Goal: Task Accomplishment & Management: Complete application form

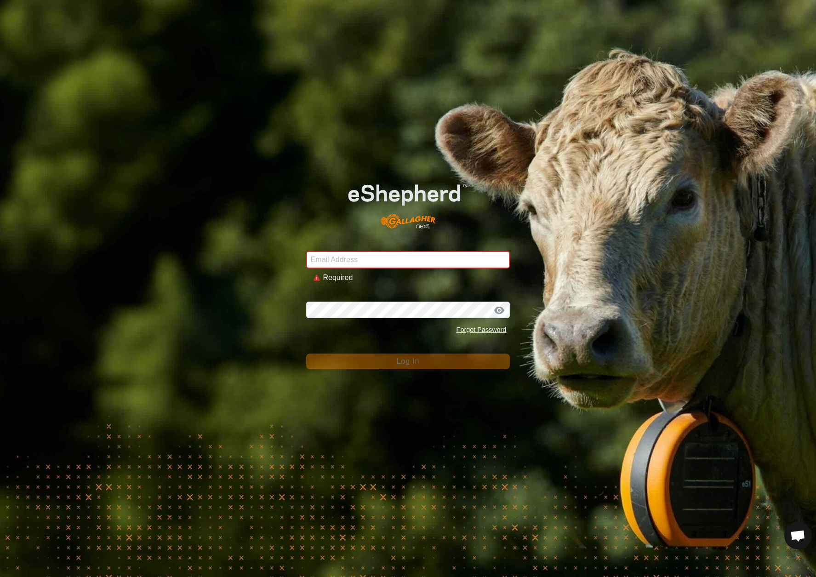
click at [409, 254] on input "Email Address" at bounding box center [408, 259] width 204 height 17
type input "[EMAIL_ADDRESS][DOMAIN_NAME]"
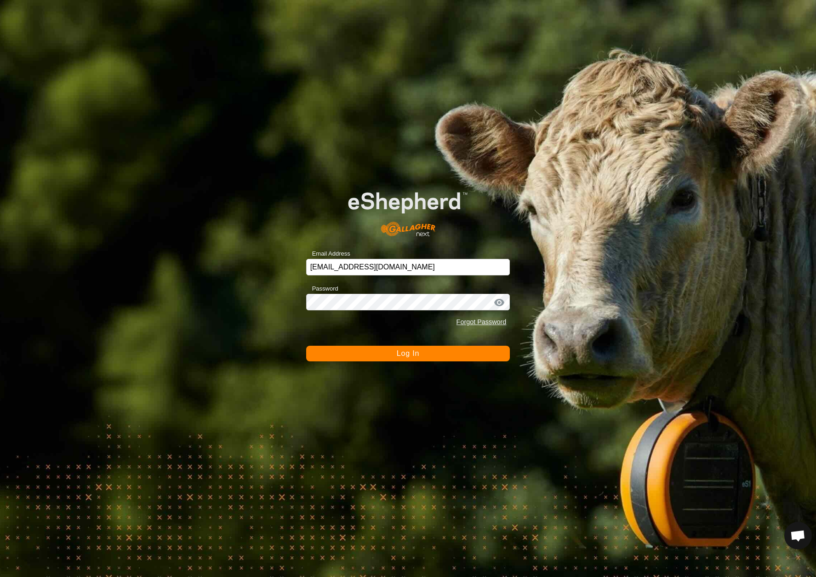
click at [456, 357] on button "Log In" at bounding box center [408, 354] width 204 height 16
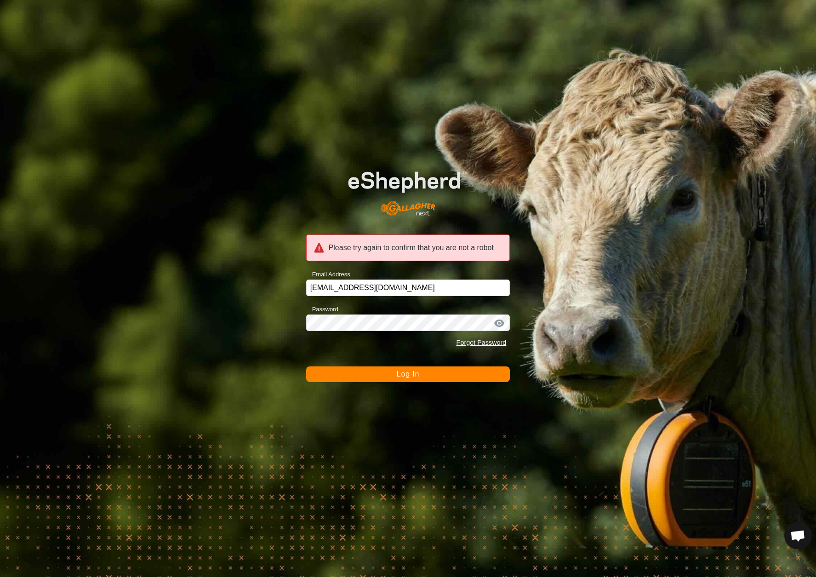
click at [423, 381] on button "Log In" at bounding box center [408, 374] width 204 height 16
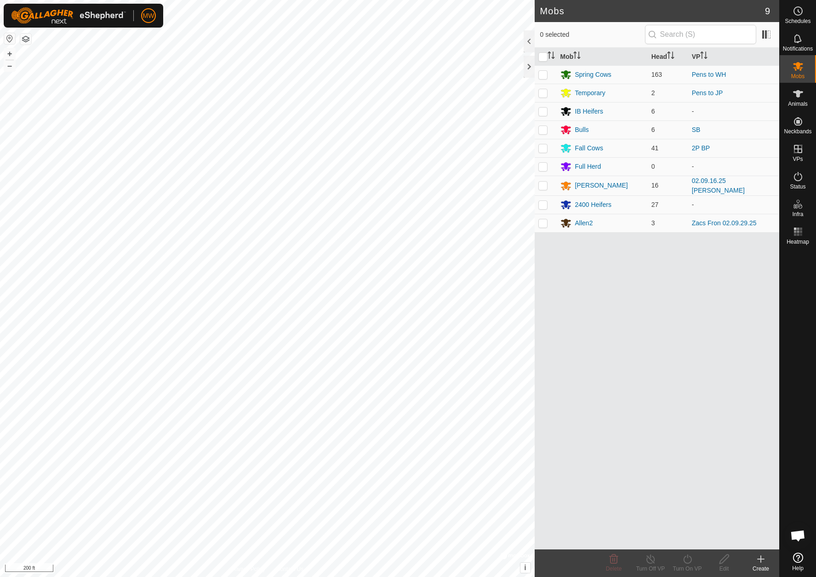
click at [655, 0] on html "MW Schedules Notifications Mobs Animals Neckbands VPs Status Infra Heatmap Help…" at bounding box center [408, 288] width 816 height 577
click at [579, 186] on div "[PERSON_NAME]" at bounding box center [601, 186] width 53 height 10
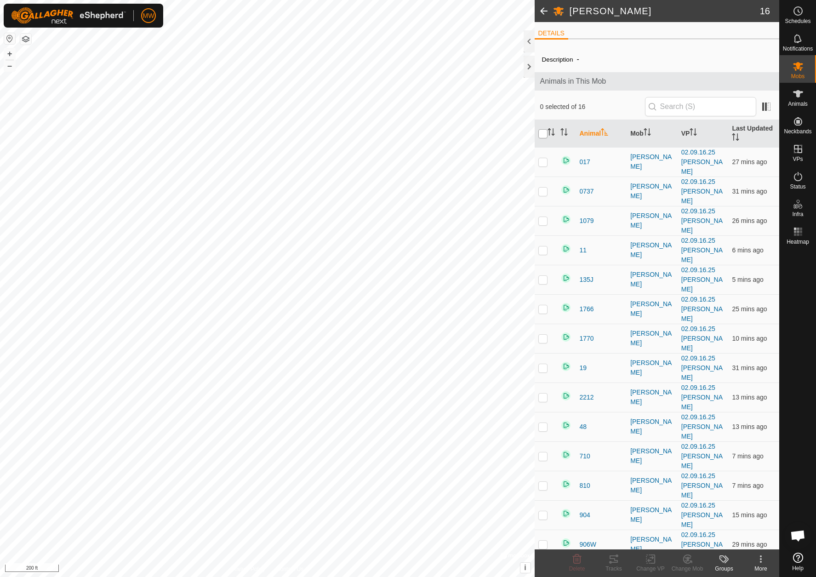
click at [545, 136] on input "checkbox" at bounding box center [542, 133] width 9 height 9
checkbox input "true"
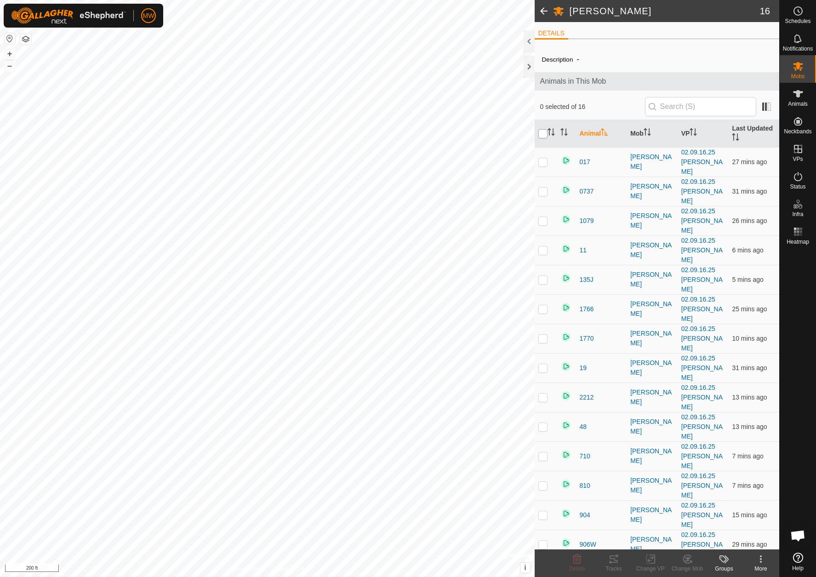
checkbox input "true"
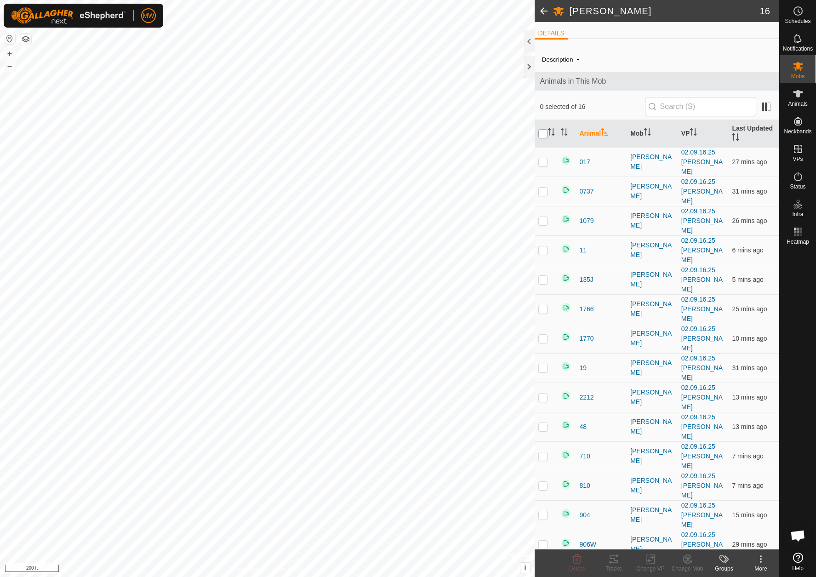
checkbox input "true"
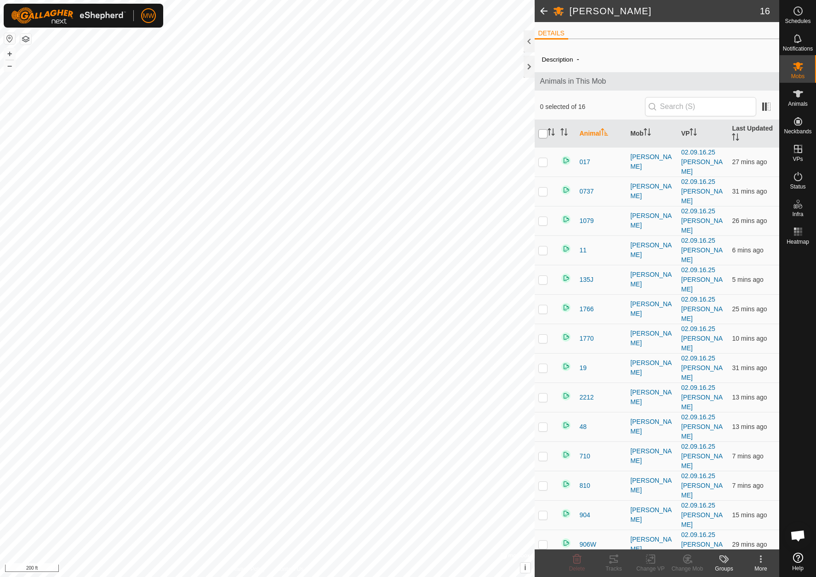
checkbox input "true"
click at [648, 556] on icon at bounding box center [650, 558] width 11 height 11
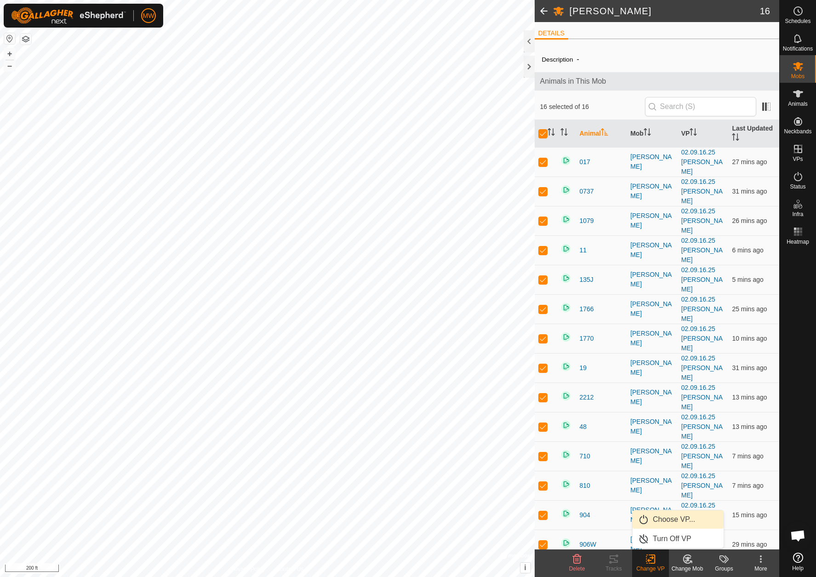
click at [652, 521] on link "Choose VP..." at bounding box center [677, 519] width 91 height 18
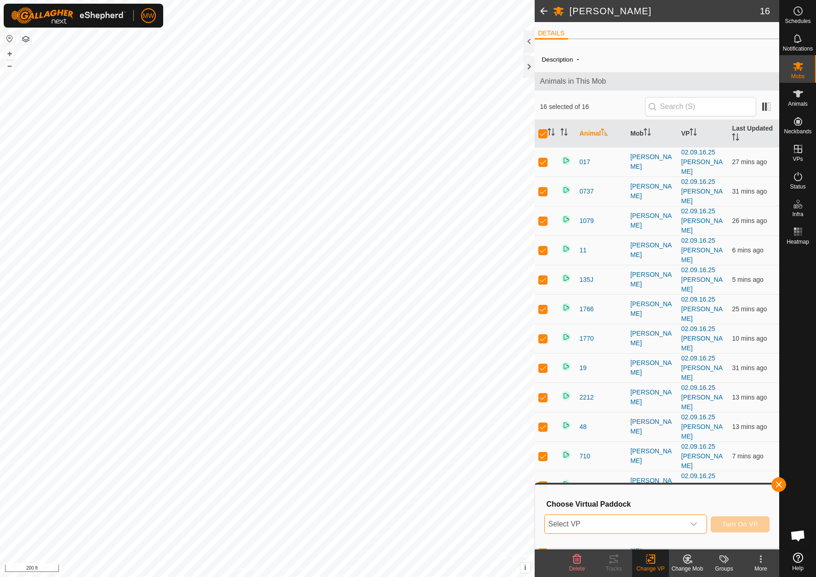
click at [599, 519] on span "Select VP" at bounding box center [615, 524] width 140 height 18
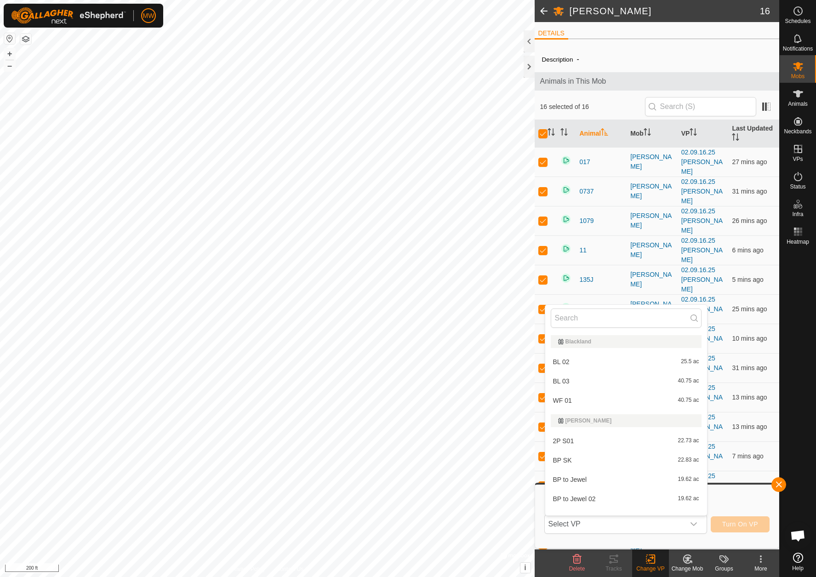
scroll to position [12, 0]
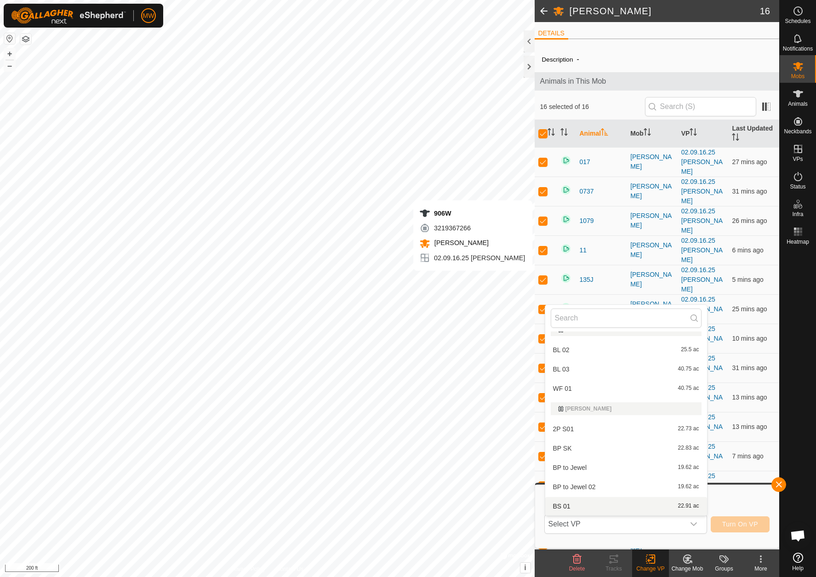
click at [618, 53] on div "Description - Animals in This Mob 16 selected of 16 Animal Mob VP Last Updated …" at bounding box center [656, 332] width 245 height 572
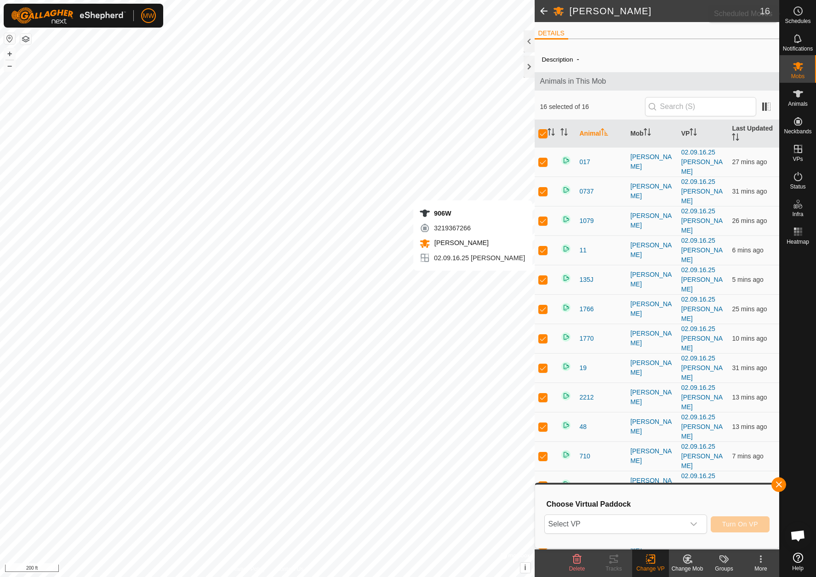
click at [797, 13] on icon at bounding box center [797, 11] width 11 height 11
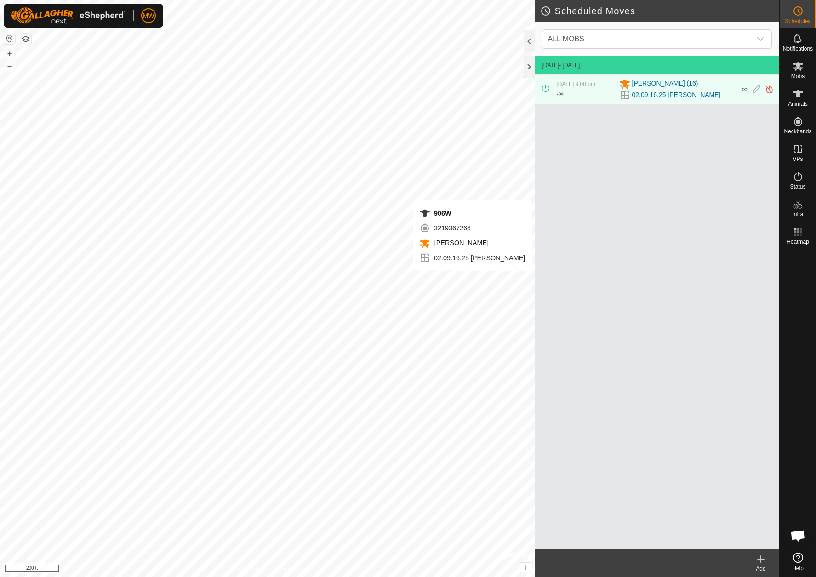
click at [630, 95] on div "02.09.16.25 [PERSON_NAME]" at bounding box center [677, 95] width 117 height 11
click at [635, 89] on span "[PERSON_NAME] (16)" at bounding box center [665, 84] width 66 height 11
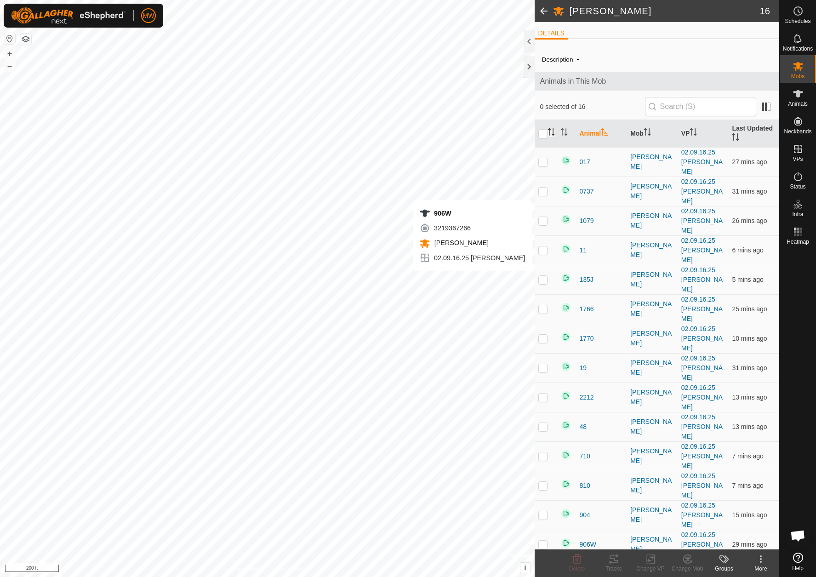
click at [547, 135] on icon "Activate to sort" at bounding box center [550, 131] width 7 height 7
click at [542, 135] on input "checkbox" at bounding box center [542, 133] width 9 height 9
checkbox input "true"
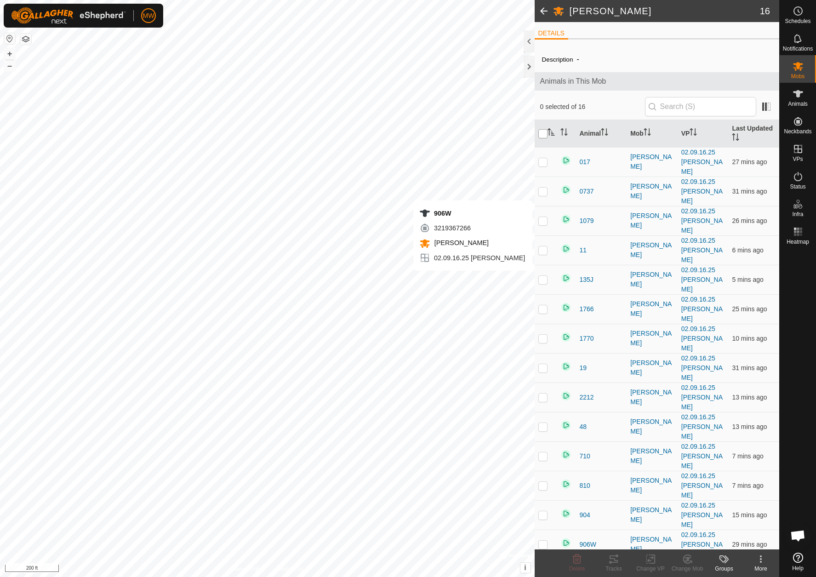
checkbox input "true"
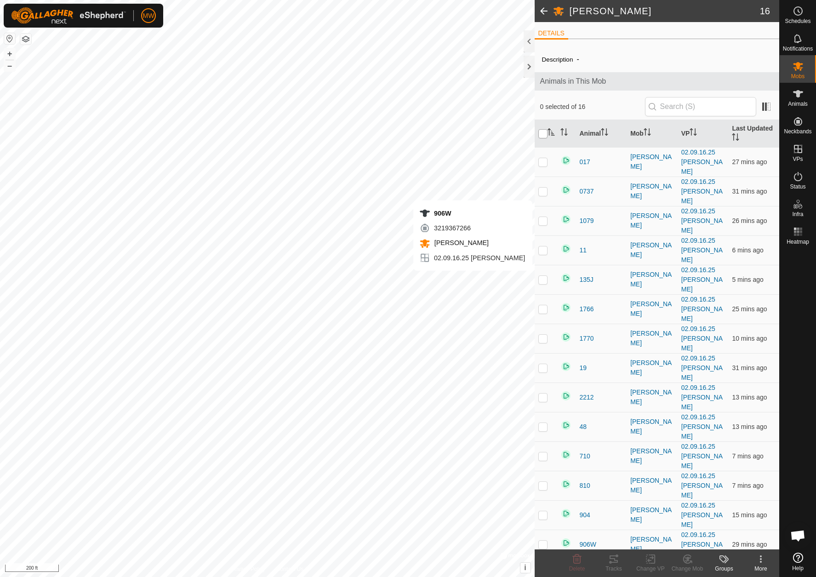
checkbox input "true"
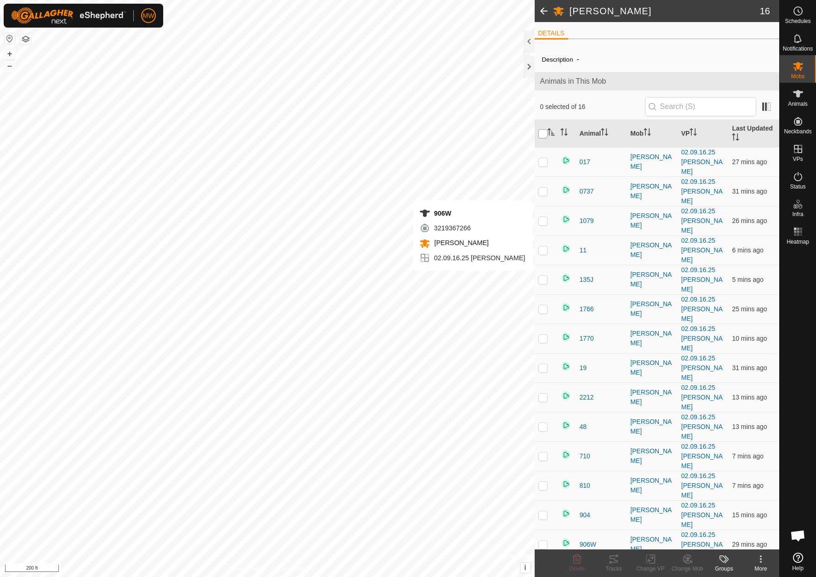
checkbox input "true"
click at [654, 558] on icon at bounding box center [652, 559] width 4 height 8
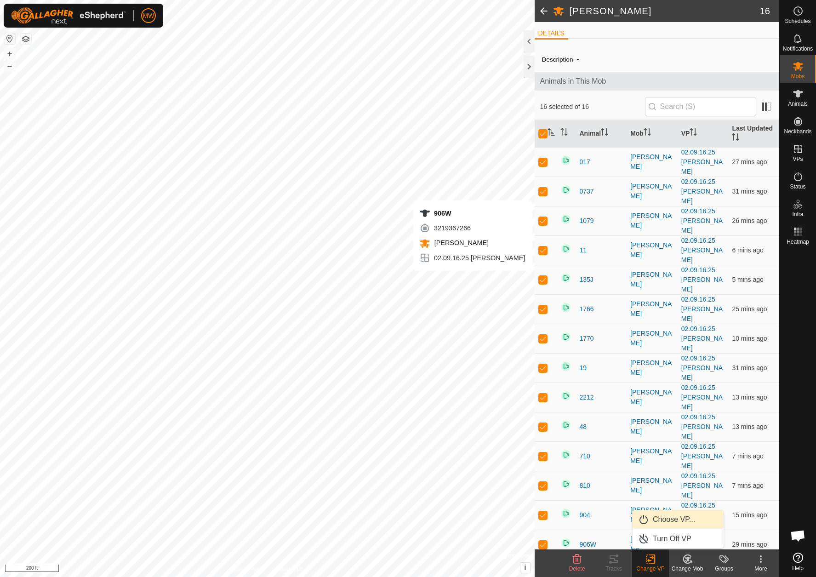
click at [656, 520] on link "Choose VP..." at bounding box center [677, 519] width 91 height 18
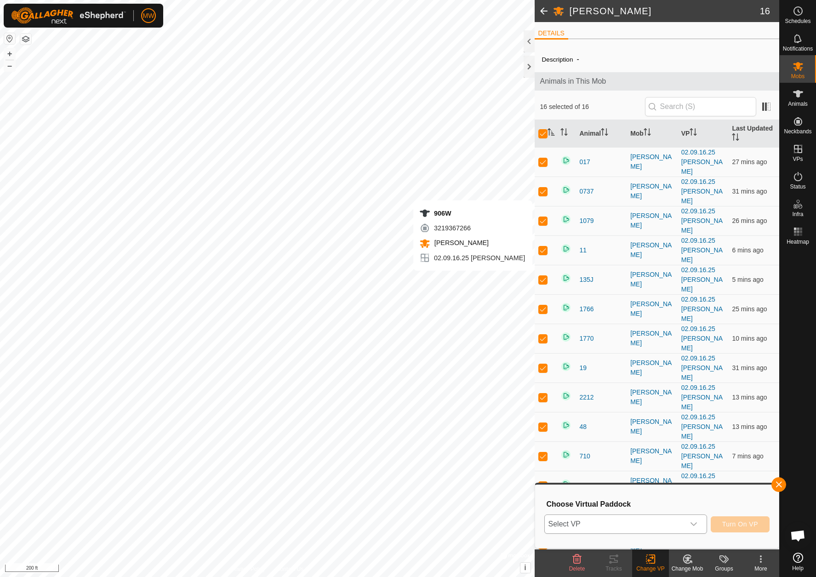
click at [654, 524] on span "Select VP" at bounding box center [615, 524] width 140 height 18
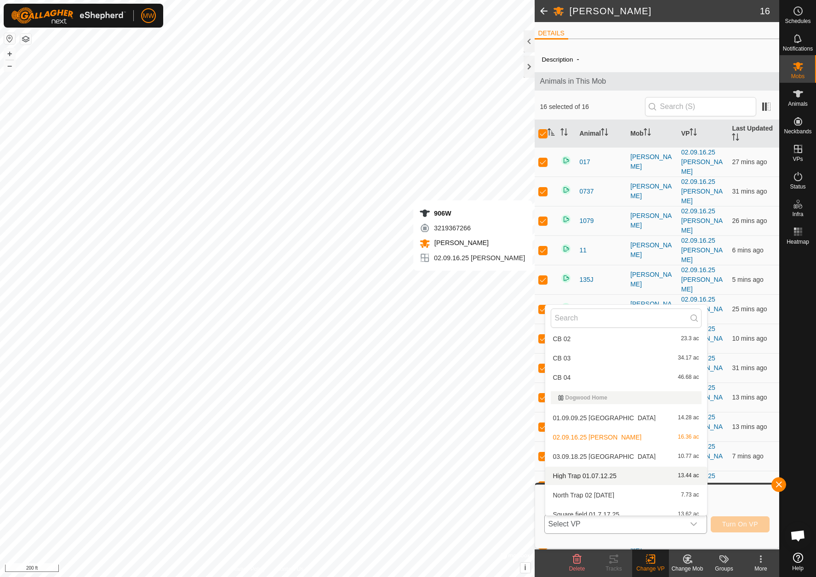
scroll to position [301, 0]
click at [595, 450] on li "03.09.18.25 Terrace Field 10.77 ac" at bounding box center [626, 454] width 162 height 18
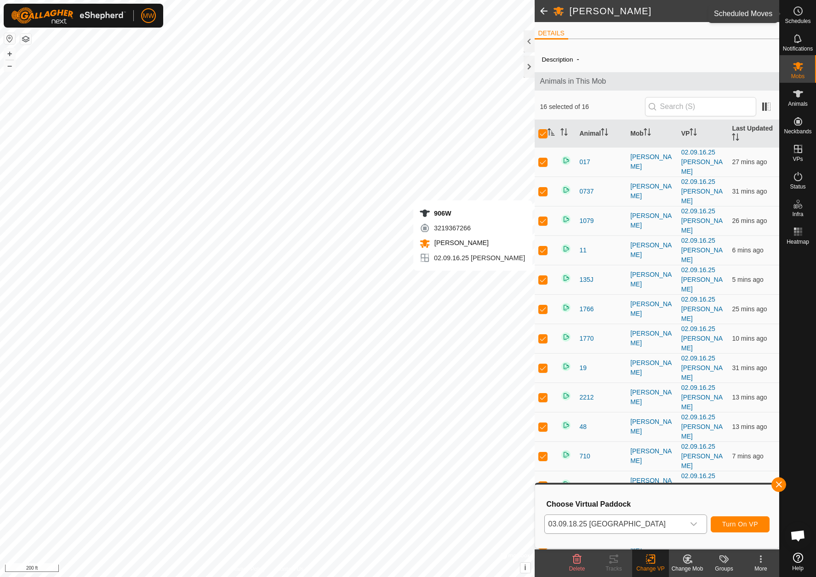
click at [803, 17] on es-schedule-vp-svg-icon at bounding box center [797, 11] width 17 height 15
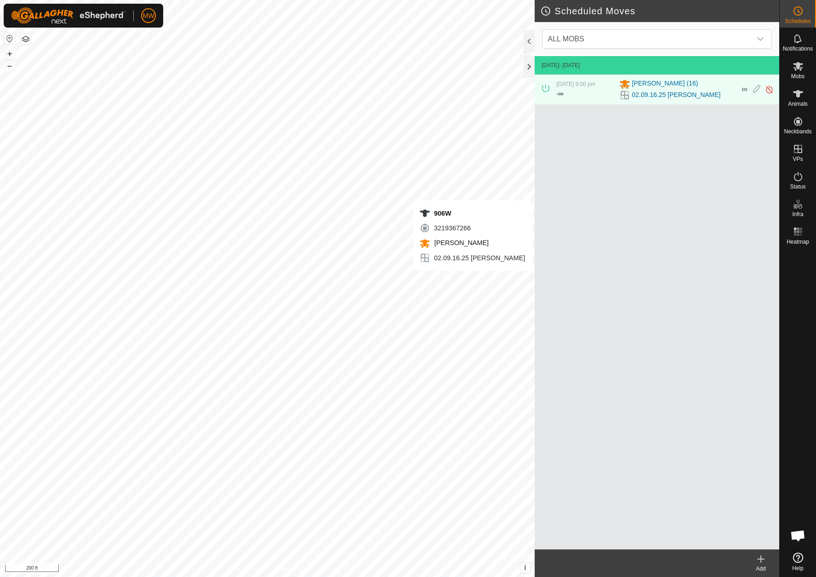
click at [577, 70] on td "[DATE] - [DATE]" at bounding box center [656, 65] width 245 height 18
click at [755, 41] on div "dropdown trigger" at bounding box center [760, 39] width 18 height 18
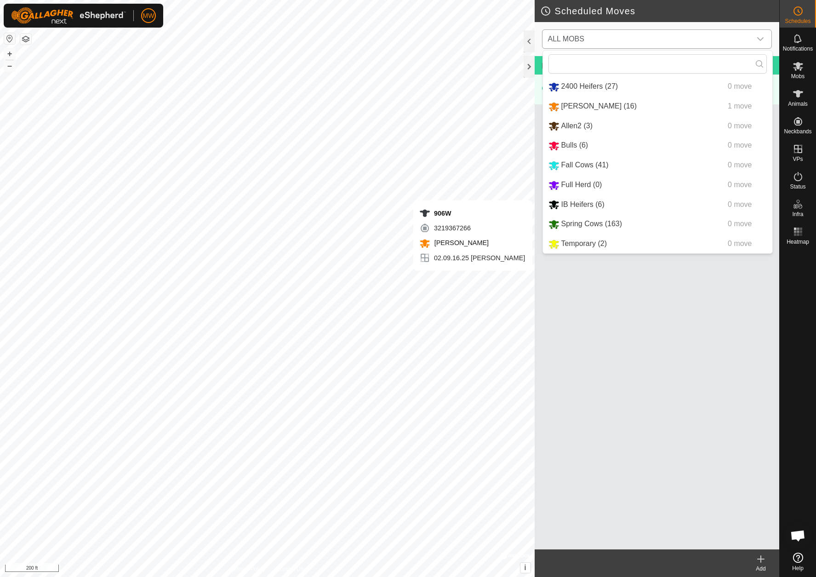
click at [584, 109] on li "[PERSON_NAME] (16) 1 move" at bounding box center [657, 106] width 229 height 19
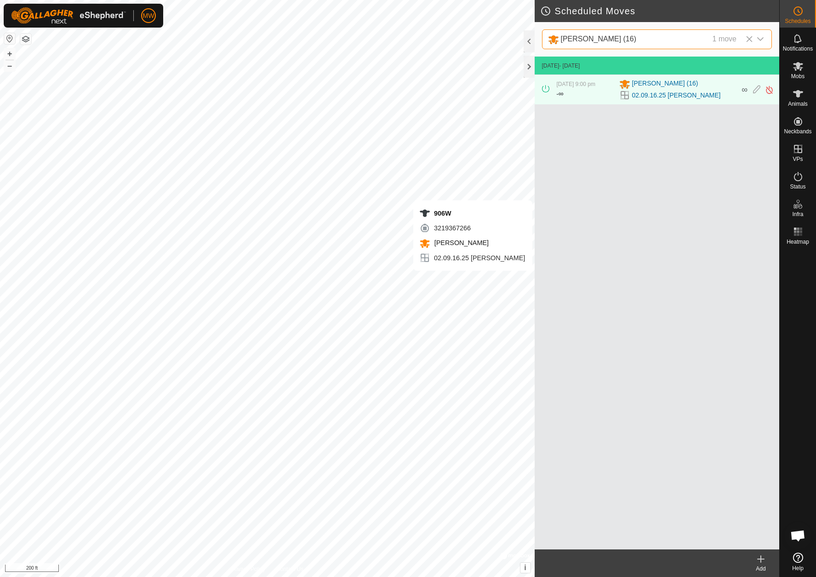
click at [579, 85] on span "[DATE] 9:00 pm" at bounding box center [575, 84] width 39 height 6
click at [655, 100] on link "02.09.16.25 [PERSON_NAME]" at bounding box center [676, 96] width 89 height 10
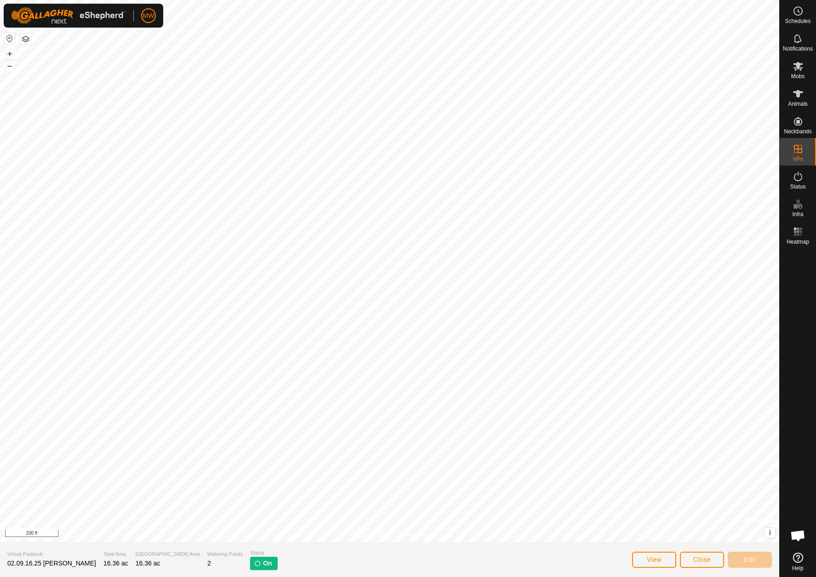
click at [711, 556] on button "Close" at bounding box center [702, 559] width 44 height 16
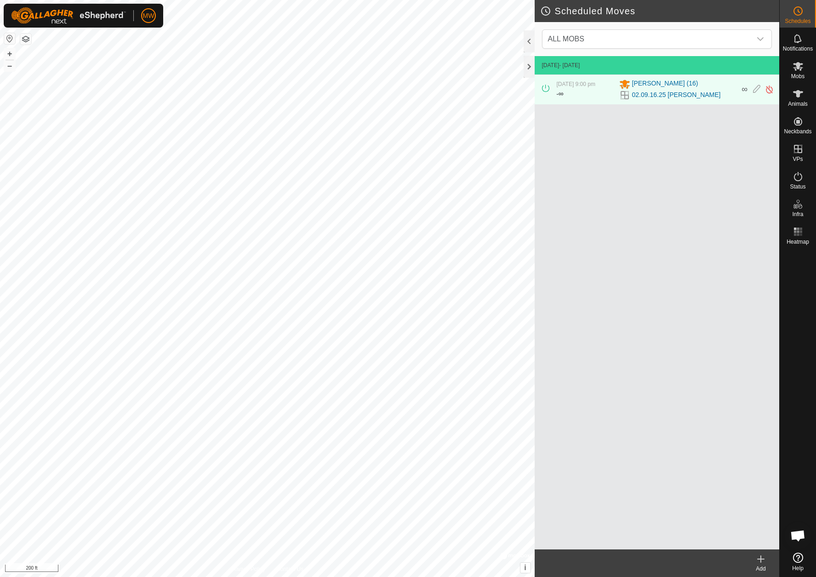
click at [574, 85] on span "[DATE] 9:00 pm" at bounding box center [575, 84] width 39 height 6
click at [557, 99] on div "- ∞" at bounding box center [559, 93] width 7 height 11
click at [758, 93] on icon at bounding box center [756, 90] width 7 height 10
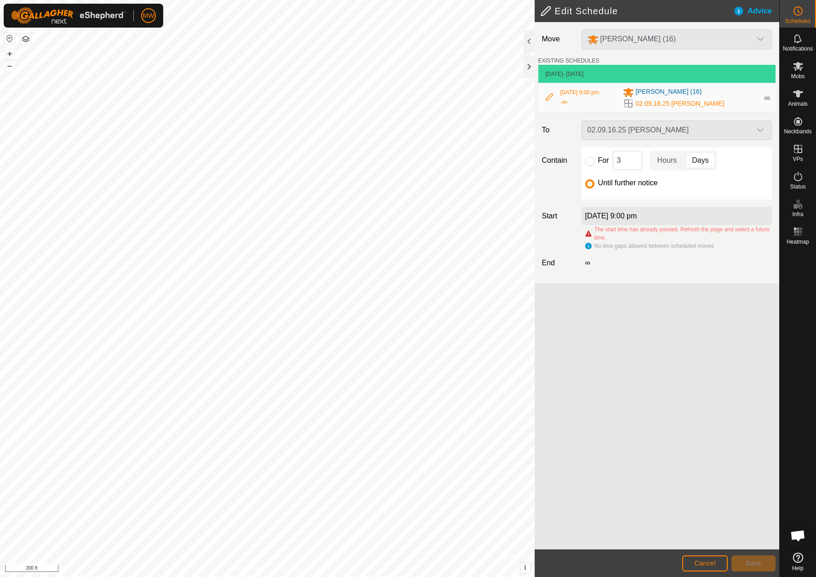
click at [720, 136] on div "02.09.16.25 [PERSON_NAME]" at bounding box center [677, 129] width 198 height 19
click at [659, 140] on div "02.09.16.25 [PERSON_NAME]" at bounding box center [677, 129] width 198 height 19
click at [761, 138] on div "02.09.16.25 [PERSON_NAME]" at bounding box center [677, 129] width 198 height 19
click at [563, 90] on span "[DATE] 9:00 pm" at bounding box center [579, 92] width 39 height 6
click at [795, 24] on span "Schedules" at bounding box center [797, 21] width 26 height 6
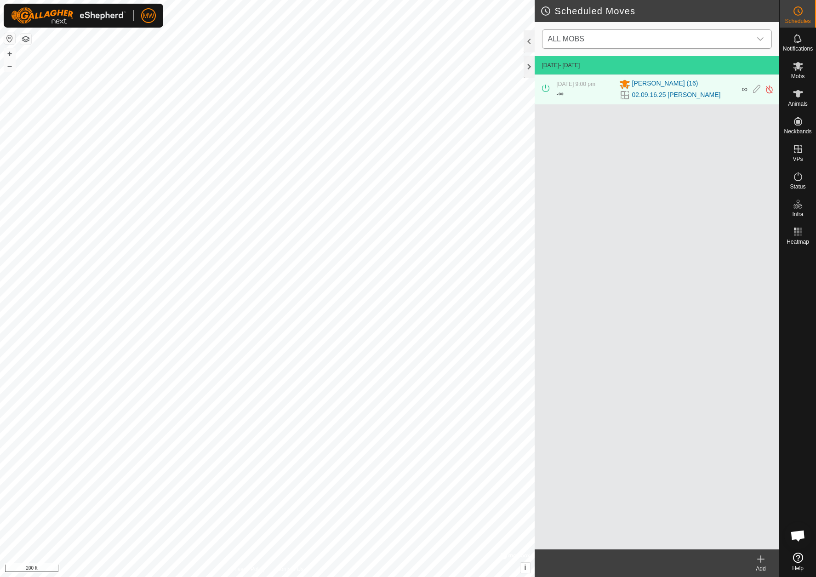
click at [745, 39] on span "ALL MOBS" at bounding box center [647, 39] width 207 height 18
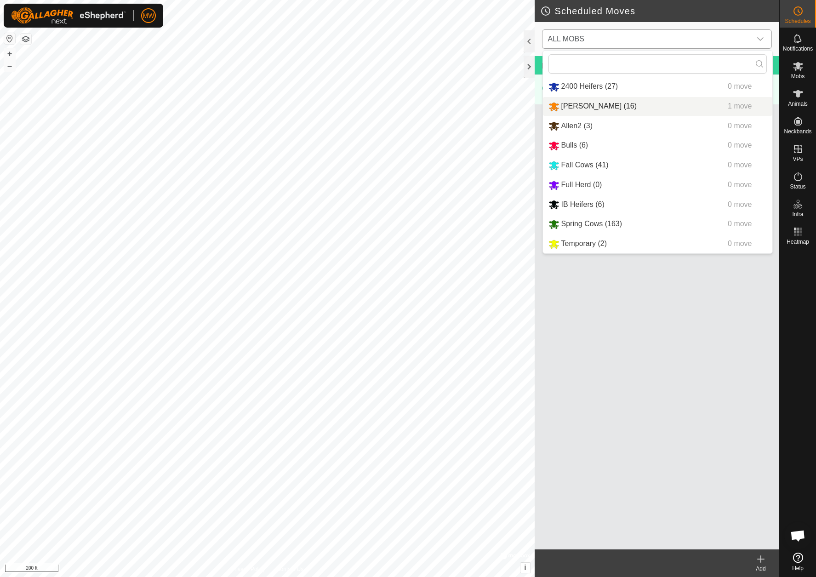
click at [587, 107] on li "[PERSON_NAME] (16) 1 move" at bounding box center [657, 106] width 229 height 19
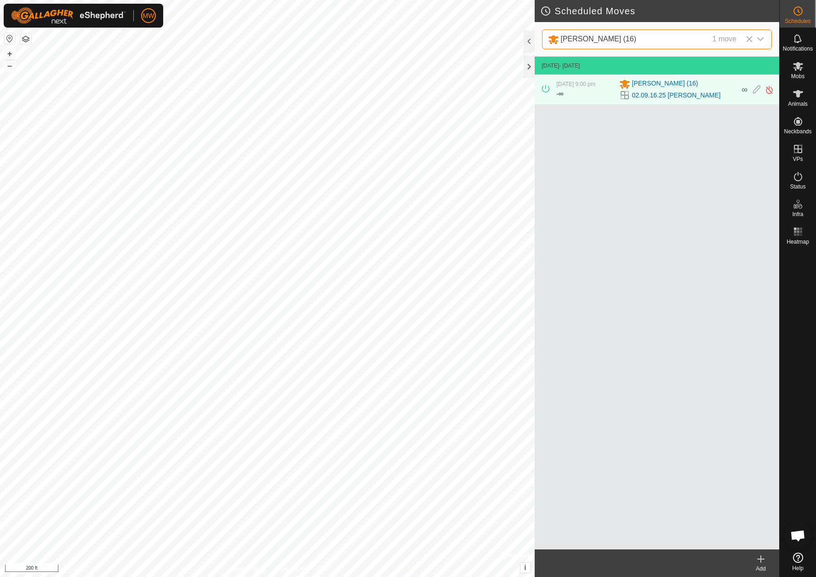
click at [743, 94] on span "∞" at bounding box center [744, 89] width 6 height 9
click at [765, 559] on icon at bounding box center [760, 558] width 11 height 11
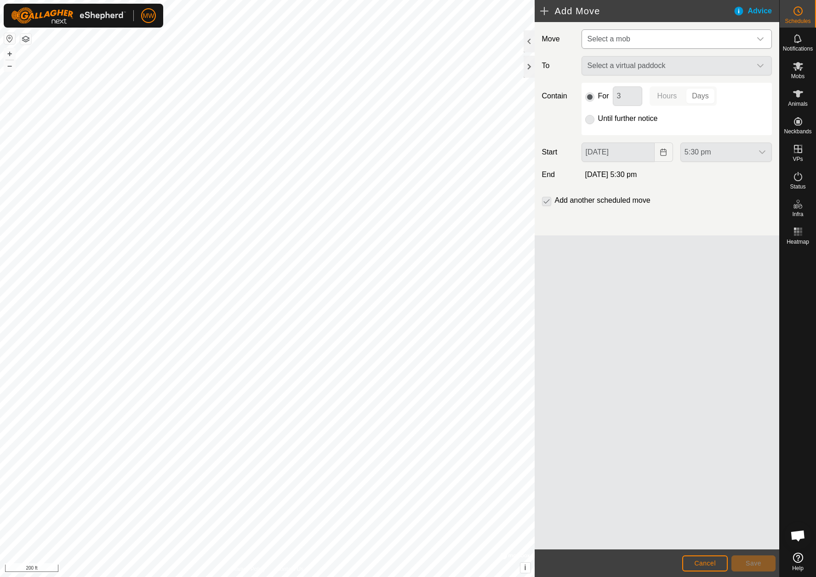
click at [645, 35] on span "Select a mob" at bounding box center [667, 39] width 167 height 18
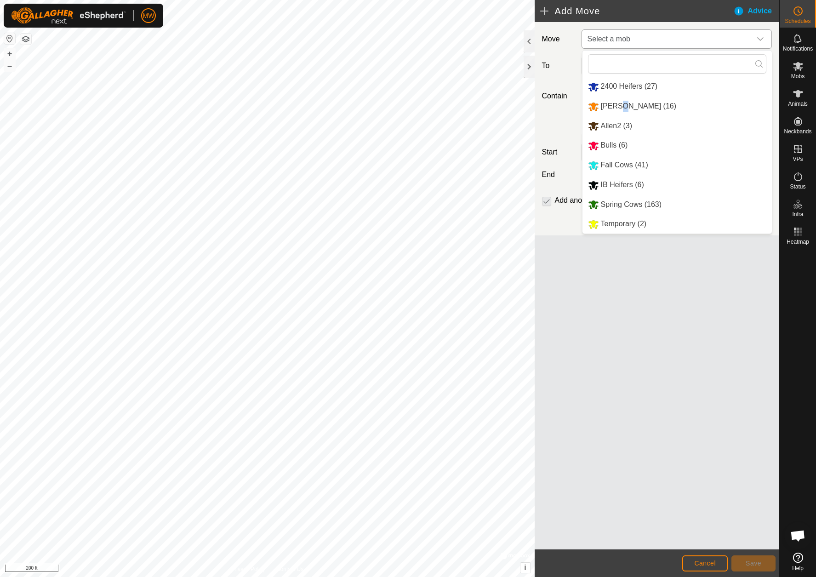
click at [618, 103] on li "[PERSON_NAME] (16)" at bounding box center [676, 106] width 189 height 19
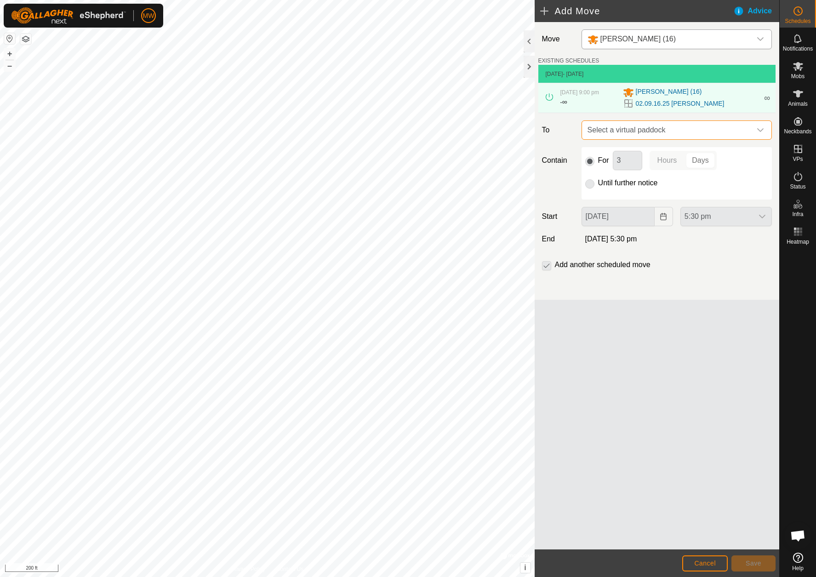
click at [616, 136] on span "Select a virtual paddock" at bounding box center [667, 130] width 167 height 18
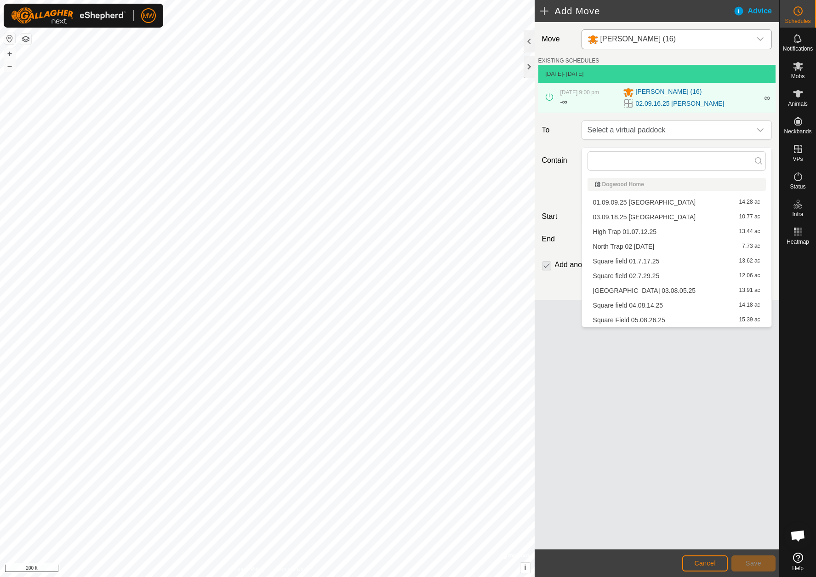
click at [611, 218] on li "03.09.18.25 Terrace Field 10.77 ac" at bounding box center [676, 217] width 178 height 14
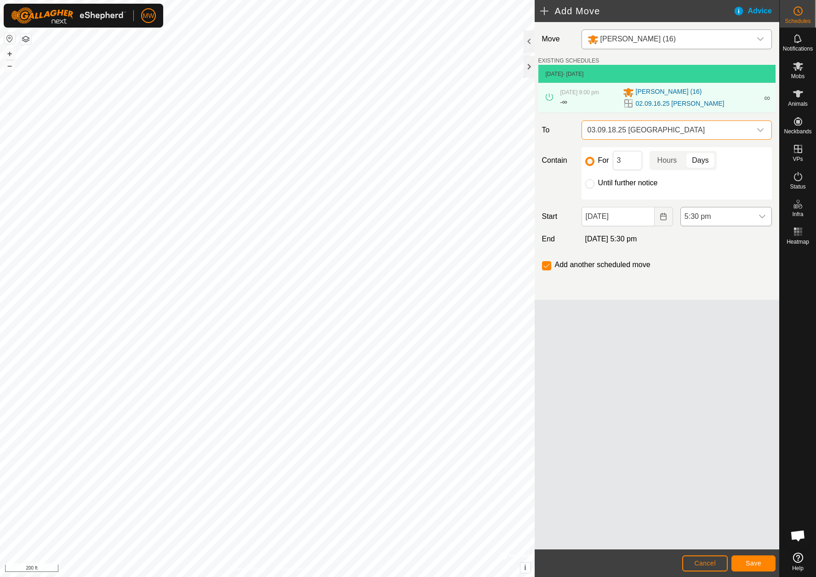
click at [768, 222] on div "dropdown trigger" at bounding box center [762, 216] width 18 height 18
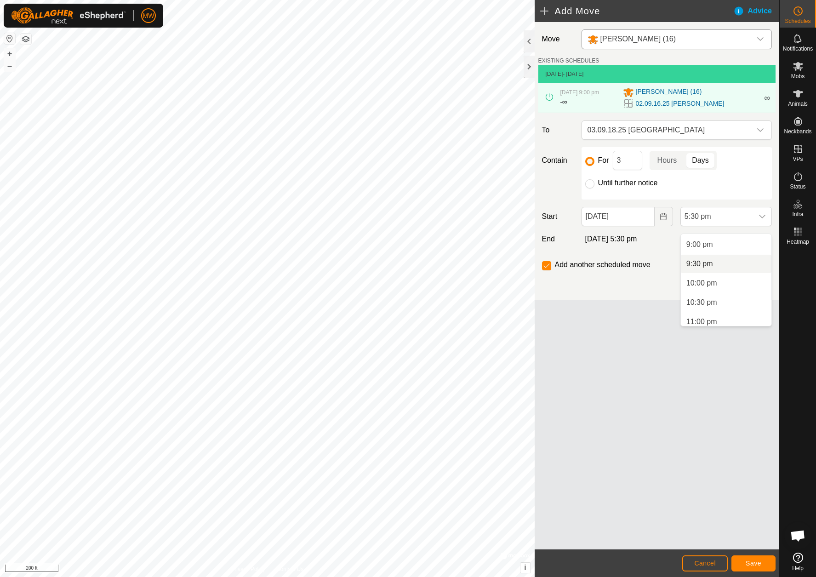
scroll to position [807, 0]
click at [709, 265] on li "9:30 pm" at bounding box center [726, 265] width 91 height 18
click at [592, 188] on input "Until further notice" at bounding box center [589, 183] width 9 height 9
radio input "true"
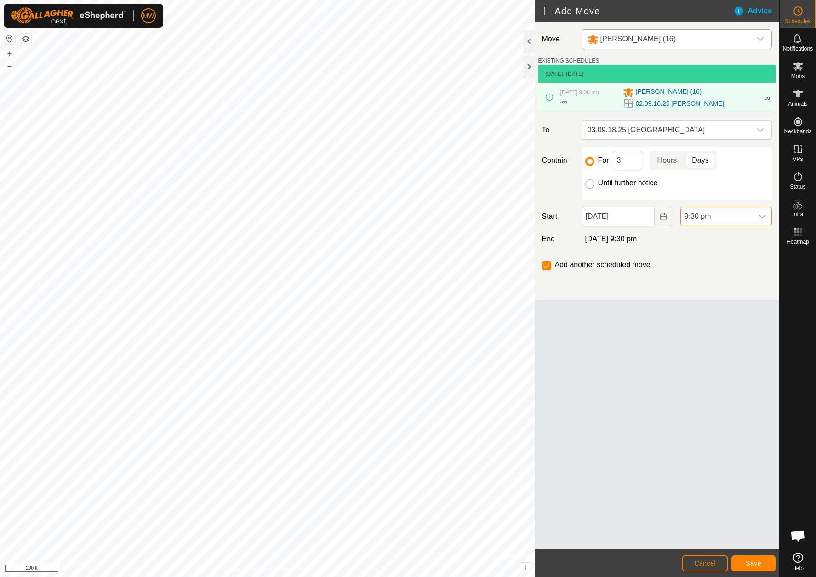
checkbox input "false"
click at [754, 567] on button "Save" at bounding box center [753, 563] width 44 height 16
